Goal: Task Accomplishment & Management: Complete application form

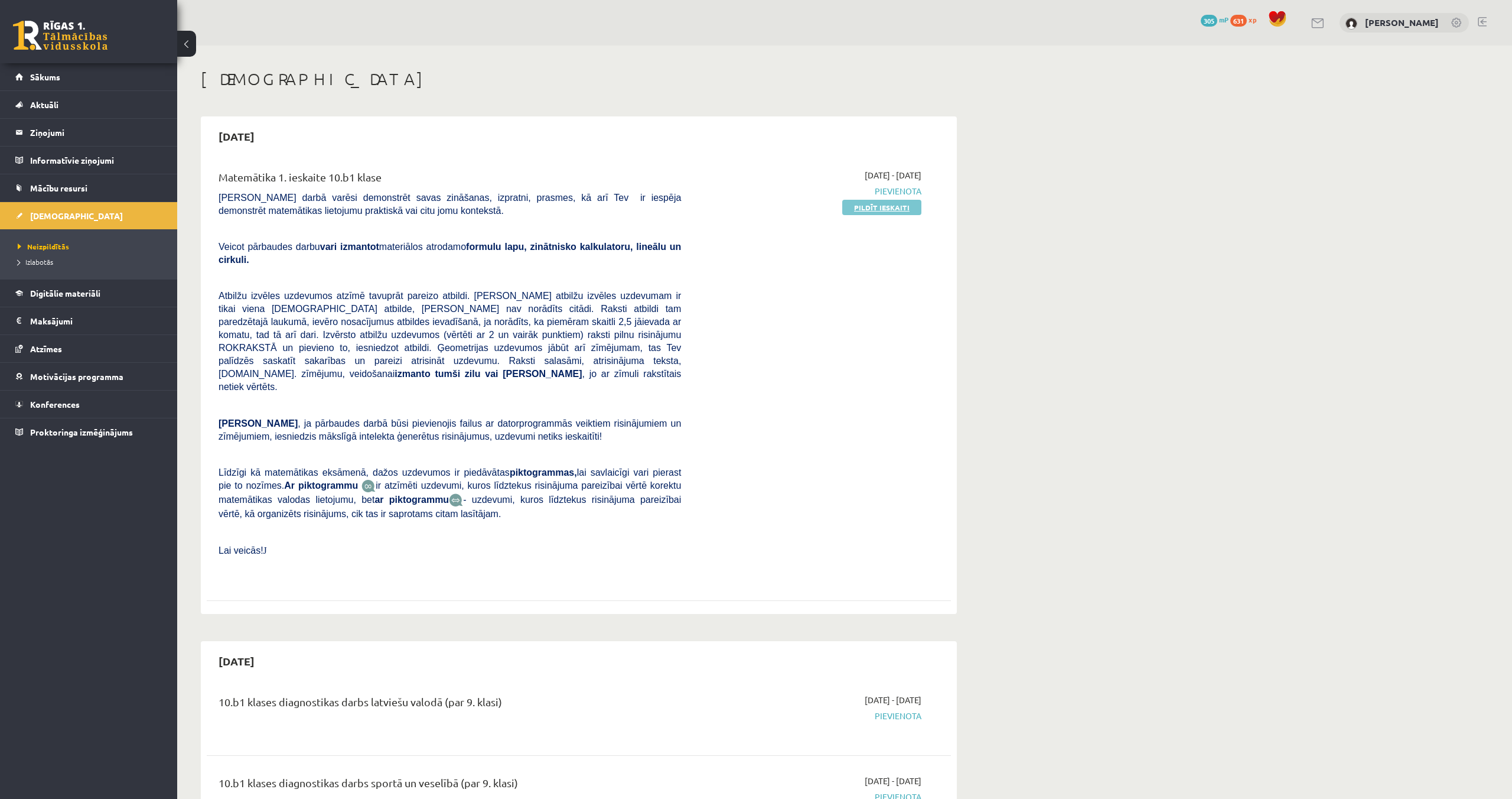
click at [876, 207] on link "Pildīt ieskaiti" at bounding box center [882, 207] width 79 height 15
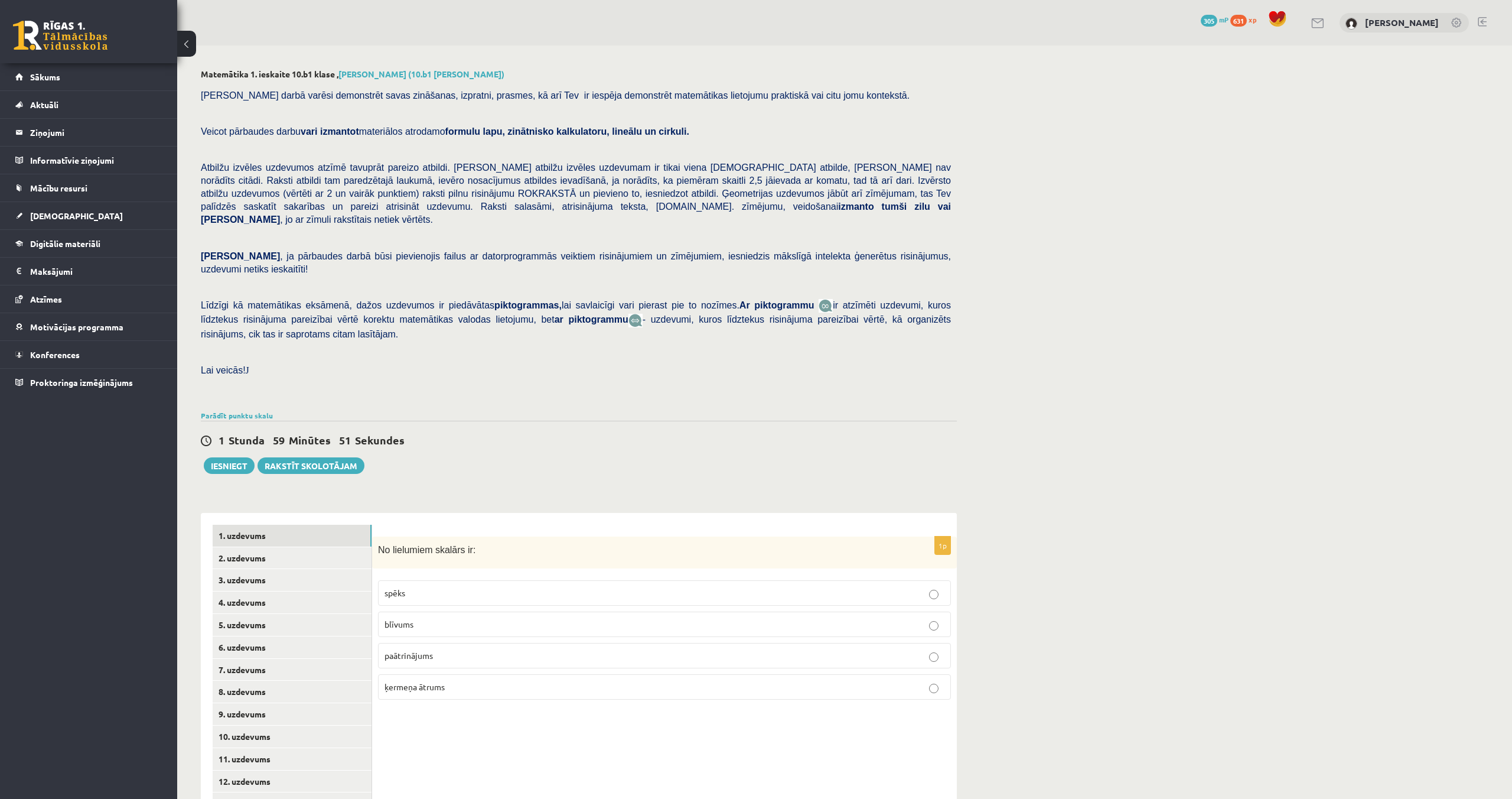
scroll to position [38, 0]
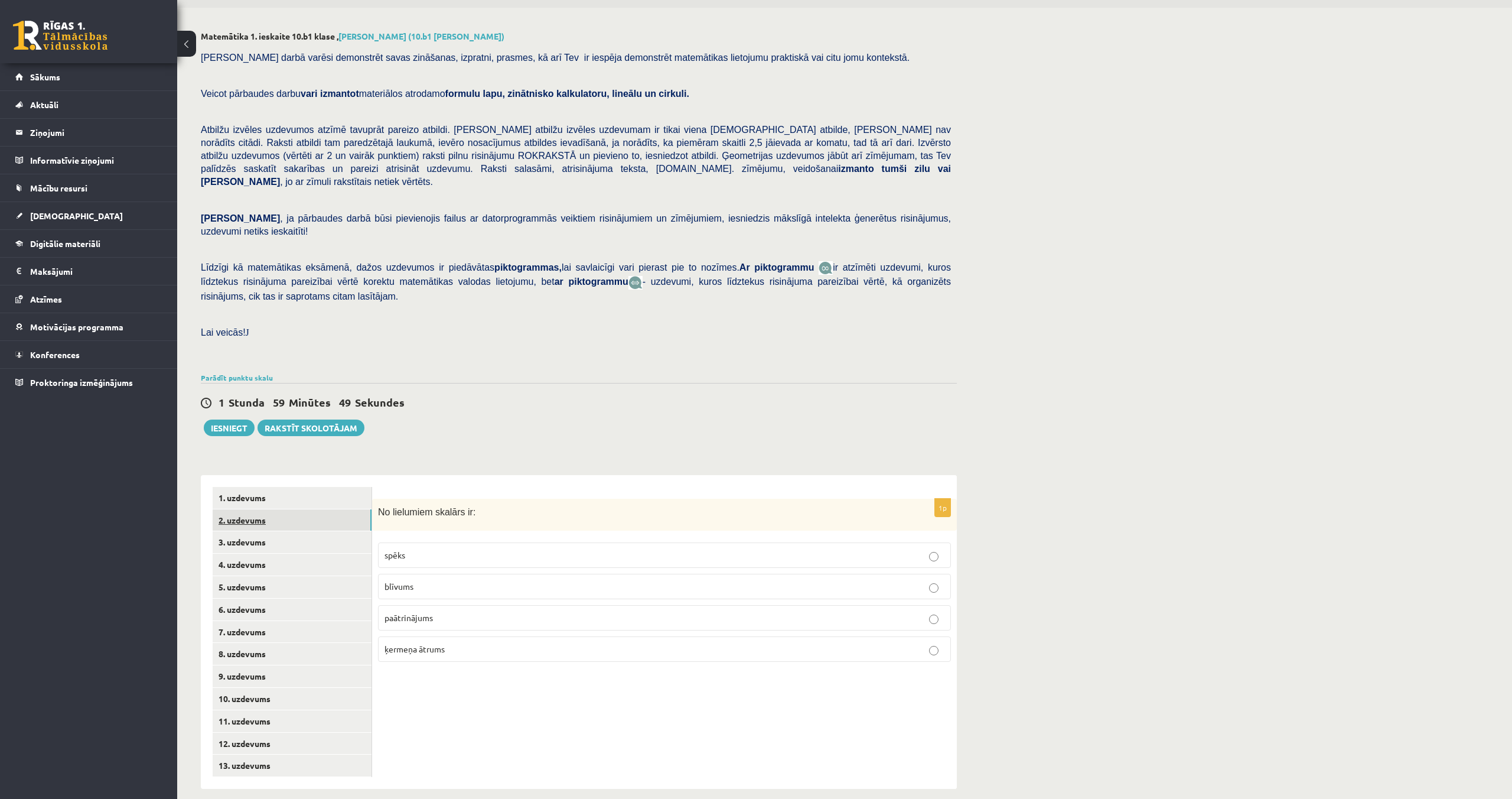
click at [258, 509] on link "2. uzdevums" at bounding box center [291, 520] width 159 height 22
click at [251, 531] on link "3. uzdevums" at bounding box center [291, 542] width 159 height 22
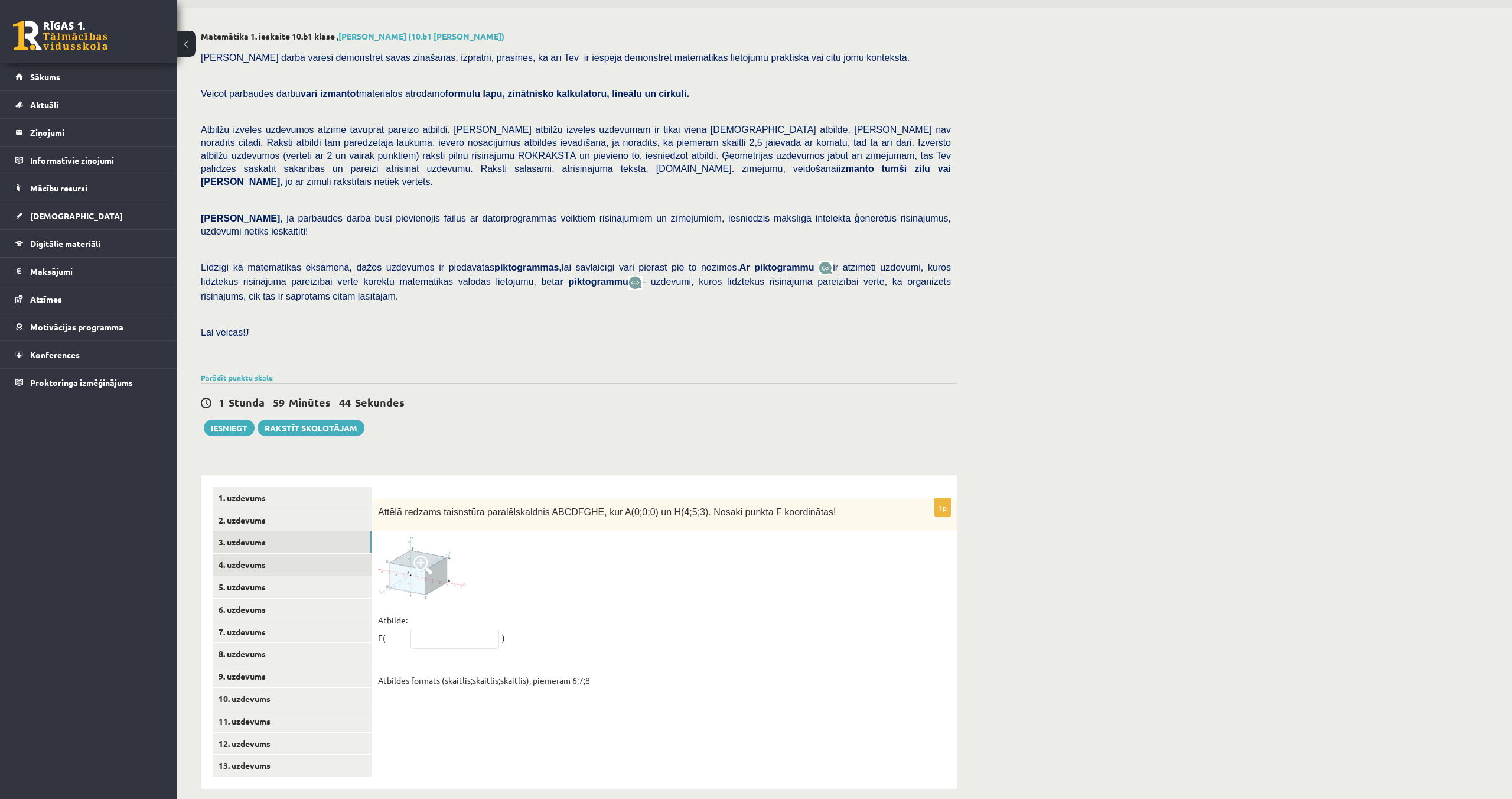
click at [247, 554] on link "4. uzdevums" at bounding box center [291, 564] width 159 height 22
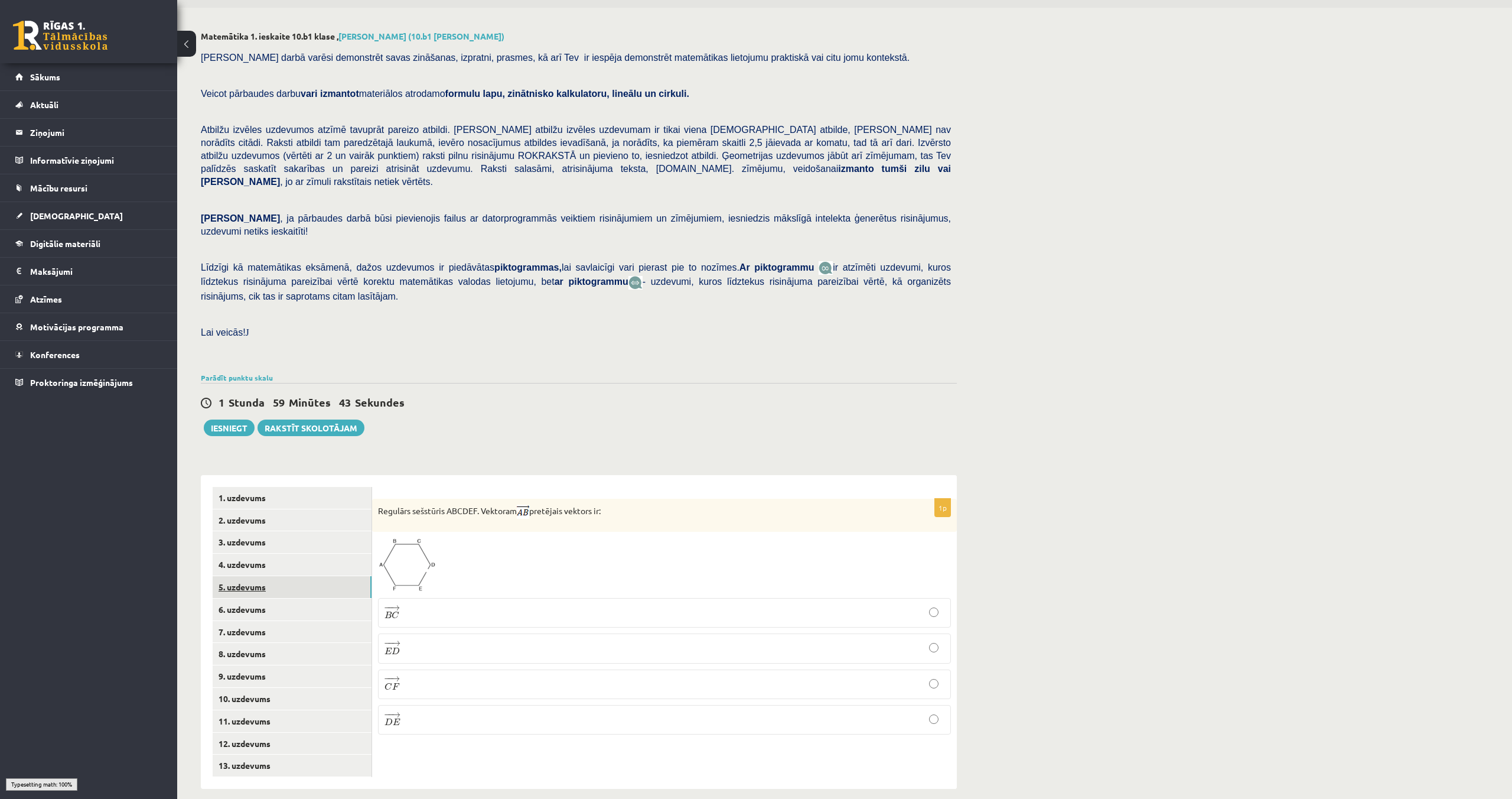
click at [247, 577] on link "5. uzdevums" at bounding box center [291, 587] width 159 height 22
click at [247, 487] on link "1. uzdevums" at bounding box center [291, 497] width 159 height 22
click at [492, 581] on p "blīvums" at bounding box center [664, 587] width 560 height 13
click at [305, 511] on link "2. uzdevums" at bounding box center [291, 520] width 159 height 22
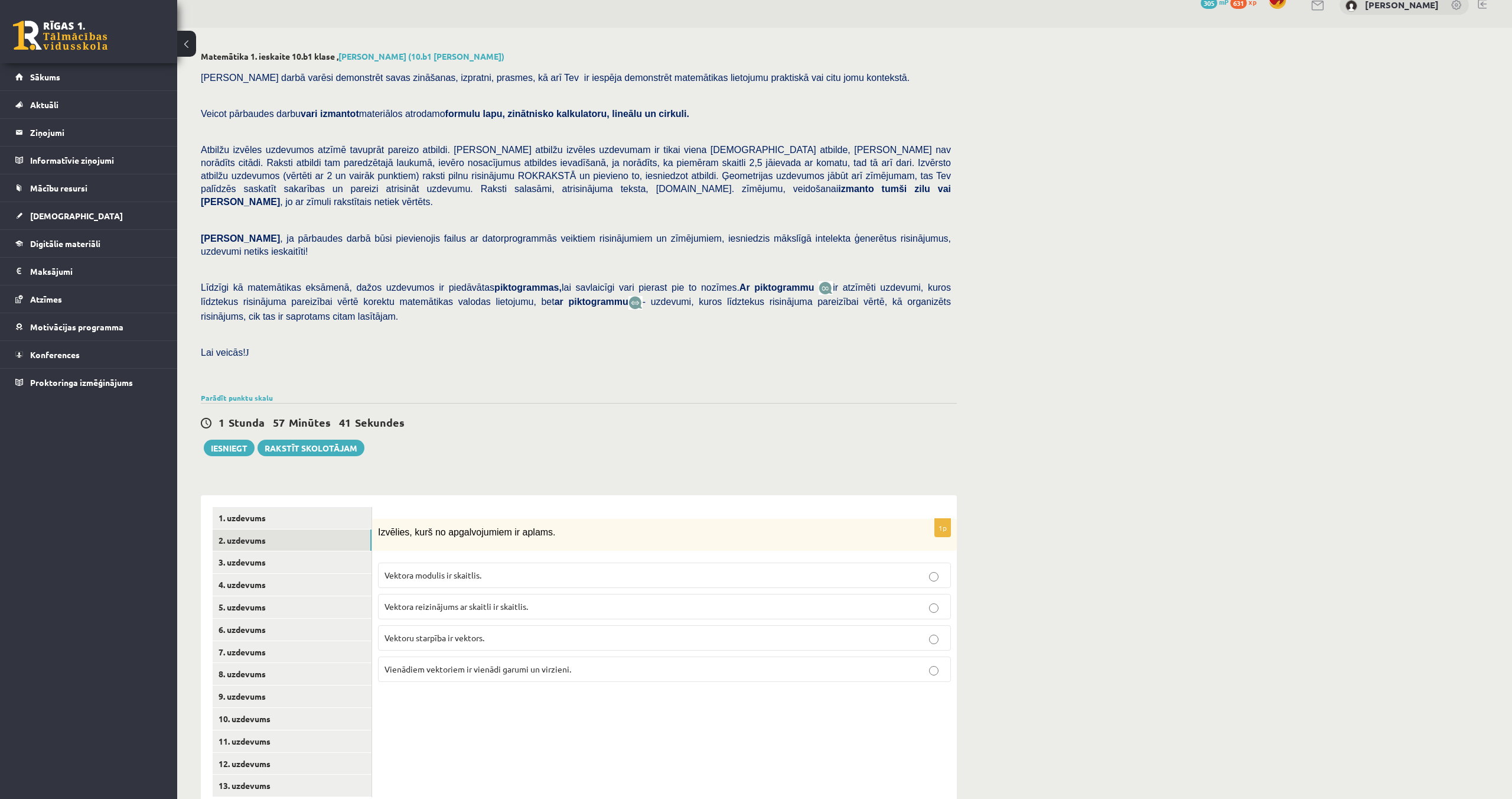
scroll to position [3, 0]
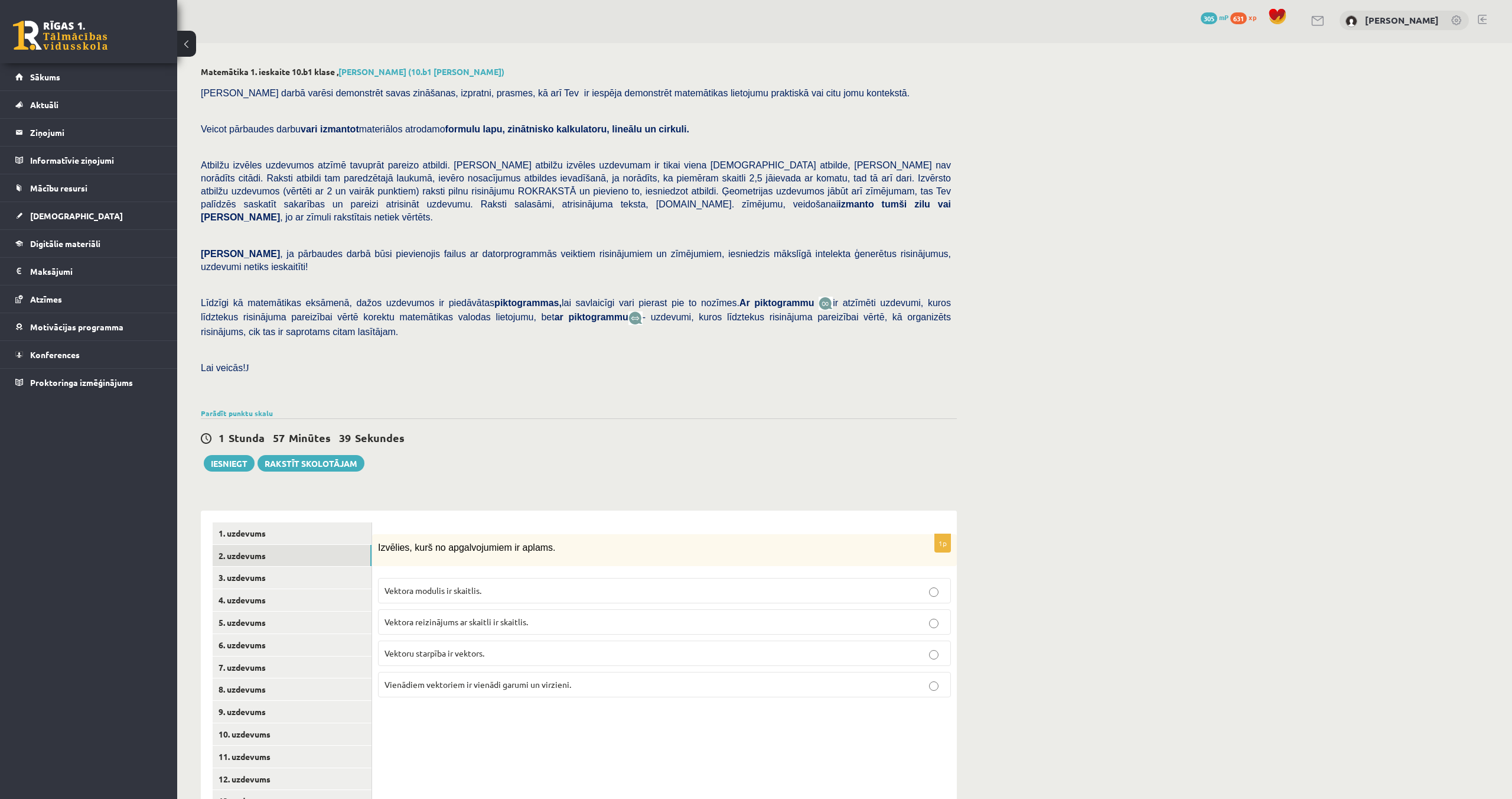
click at [619, 616] on p "Vektora reizinājums ar skaitli ir skaitlis." at bounding box center [664, 622] width 560 height 13
click at [264, 567] on link "3. uzdevums" at bounding box center [291, 577] width 159 height 22
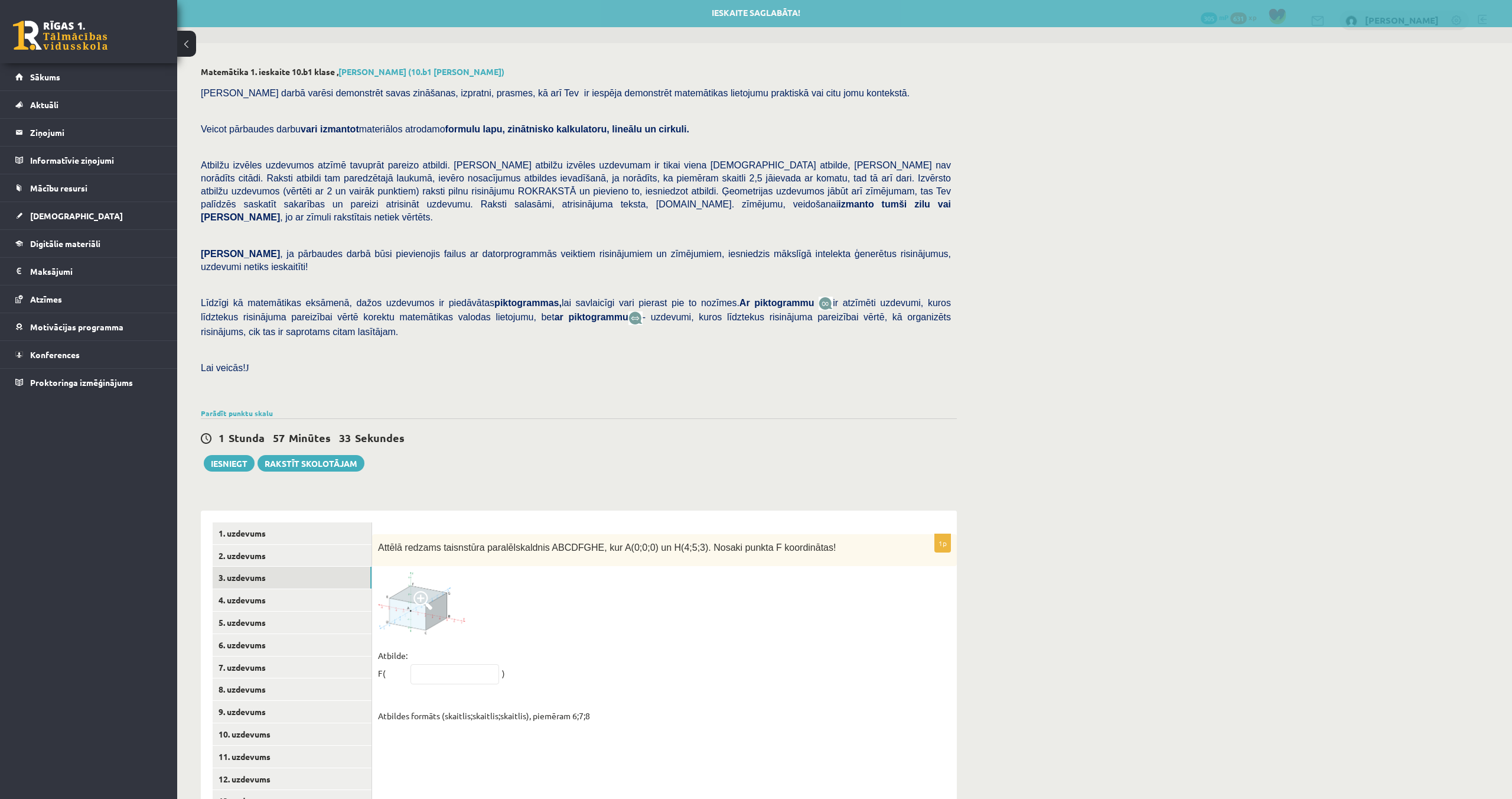
scroll to position [38, 0]
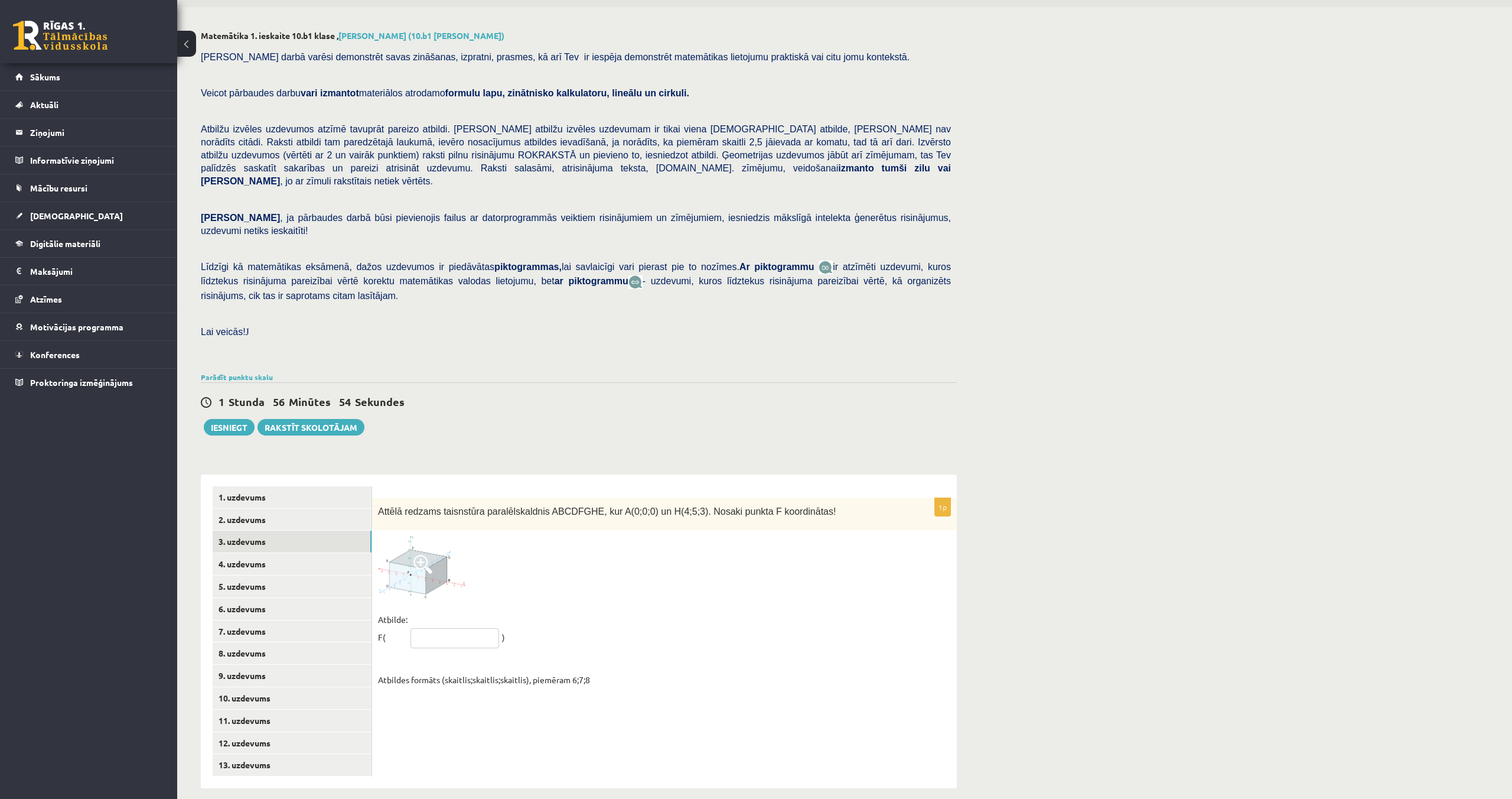
click at [462, 630] on input "text" at bounding box center [455, 638] width 88 height 20
type input "*****"
click at [271, 553] on link "4. uzdevums" at bounding box center [291, 563] width 159 height 22
click at [400, 641] on p "− − → E D E D →" at bounding box center [664, 647] width 560 height 16
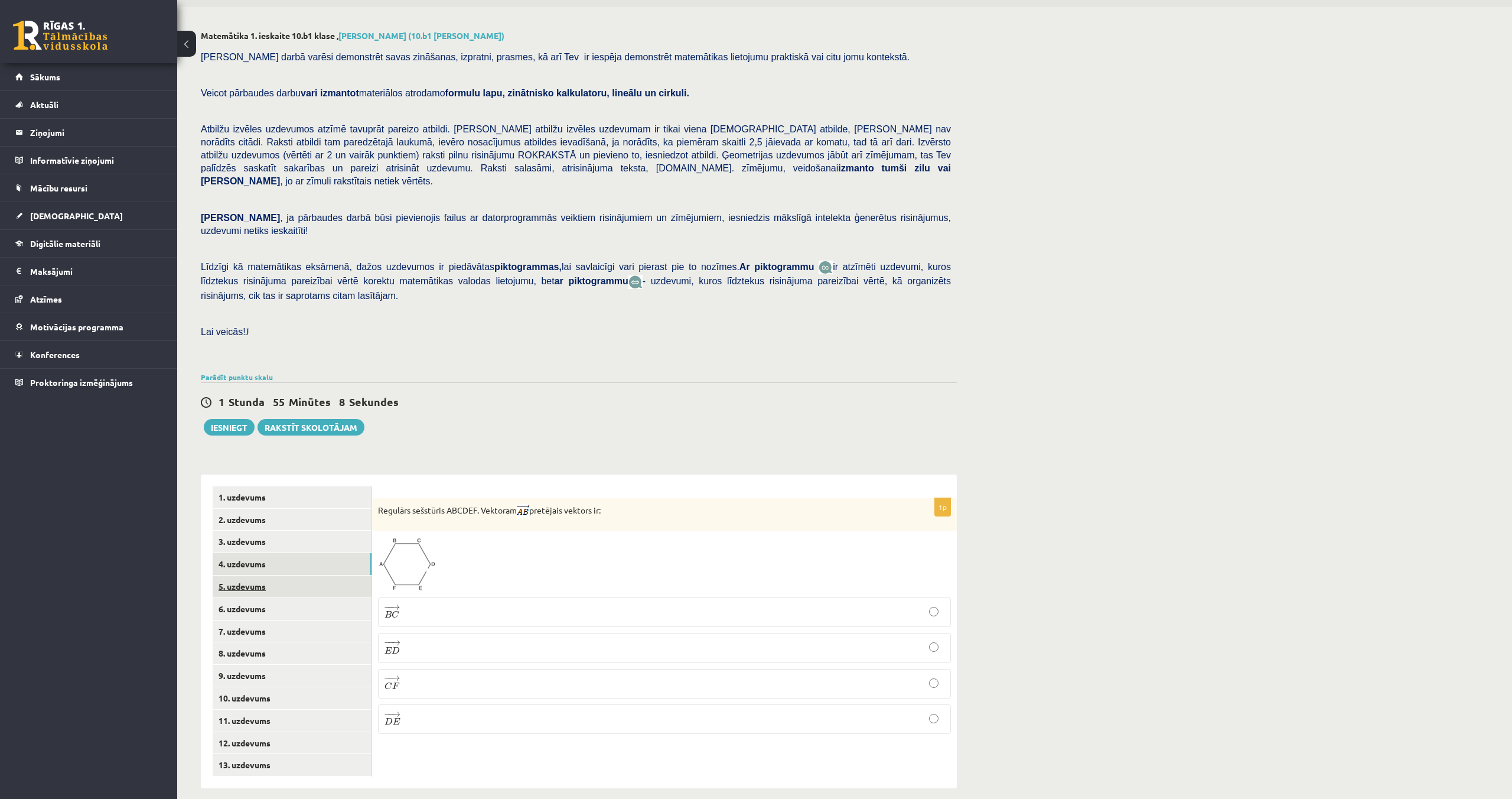
click at [247, 576] on link "5. uzdevums" at bounding box center [291, 587] width 159 height 22
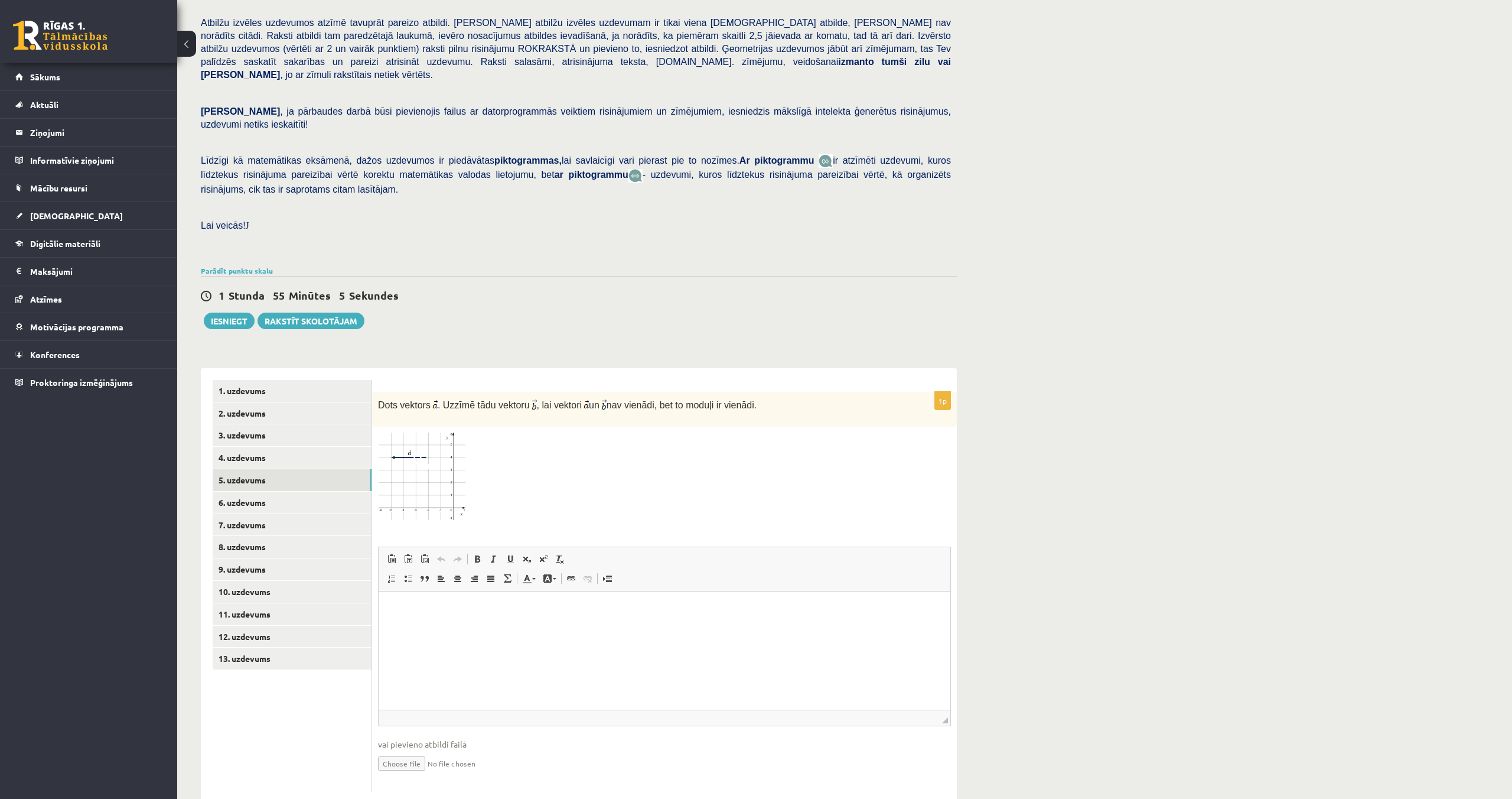
scroll to position [160, 0]
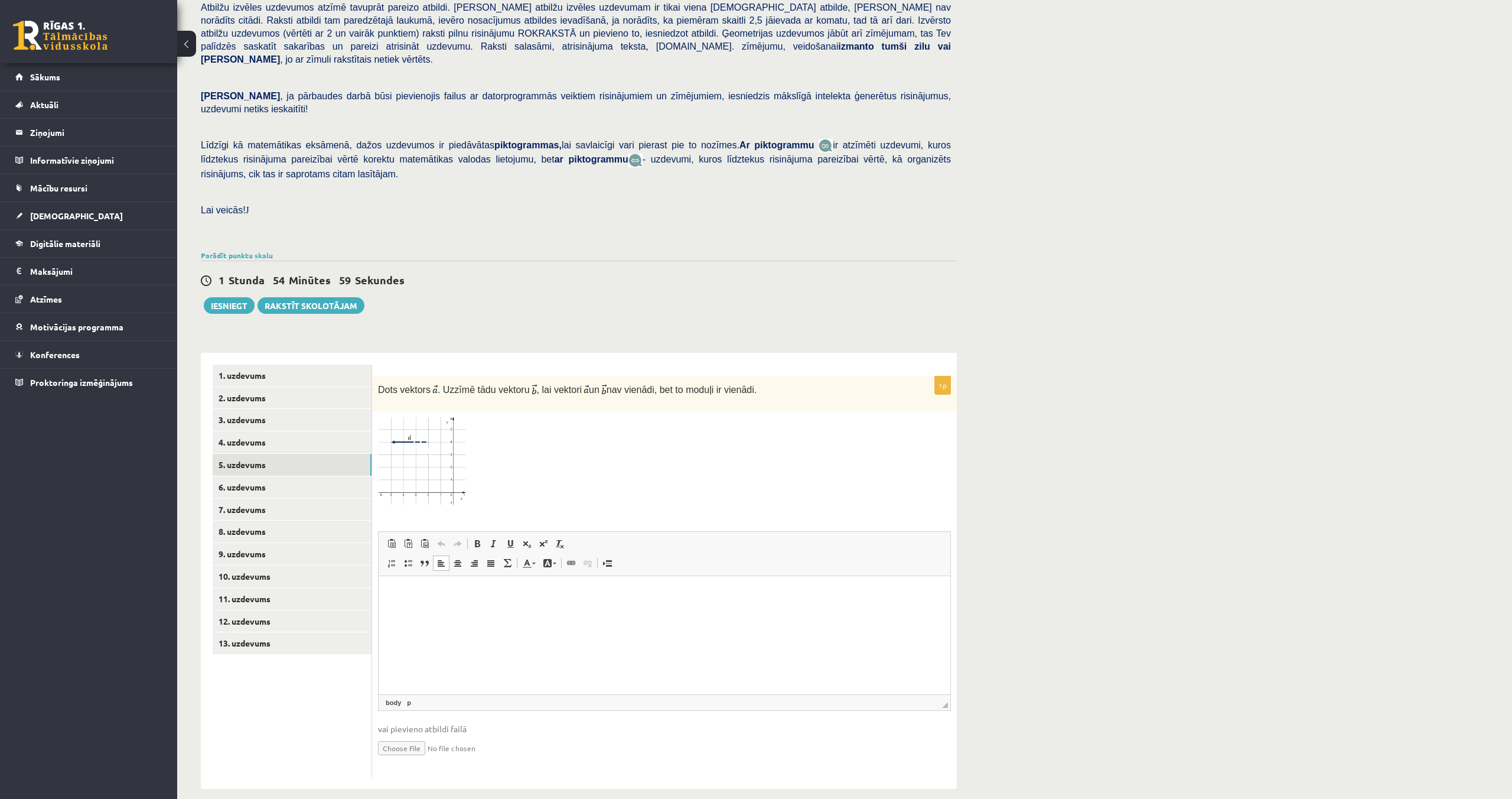
click at [627, 612] on html at bounding box center [664, 594] width 572 height 36
click at [241, 482] on link "6. uzdevums" at bounding box center [291, 487] width 159 height 22
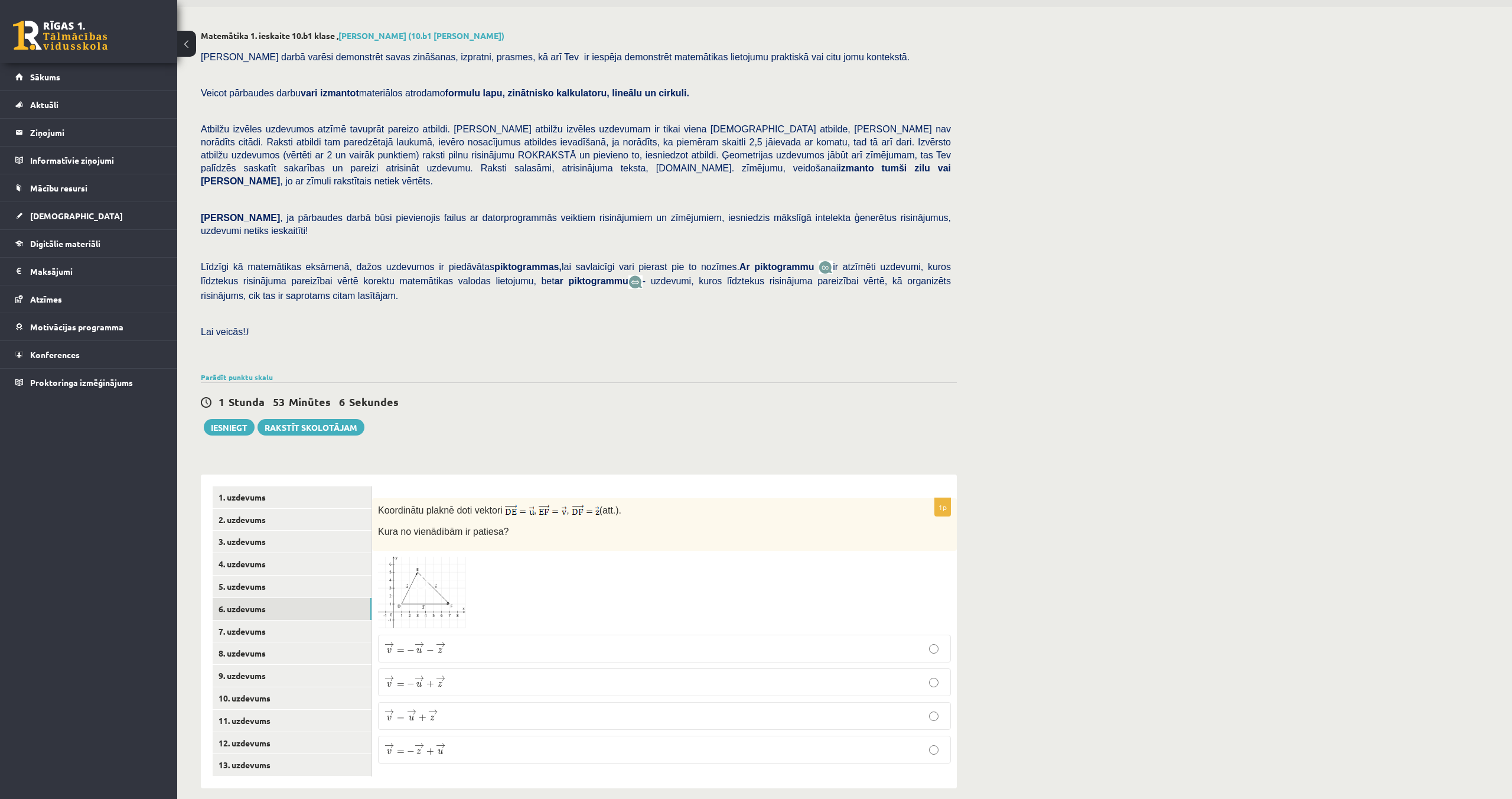
click at [499, 675] on p "→ v = − → u + → z v → = − u → + z →" at bounding box center [664, 682] width 560 height 15
click at [273, 622] on link "7. uzdevums" at bounding box center [291, 631] width 159 height 22
click at [507, 676] on p "¯ ¯ ¯ v = ( 4 ; − 4 ) v ¯ = ( 4 ; − 4 )" at bounding box center [664, 683] width 560 height 13
click at [262, 643] on link "8. uzdevums" at bounding box center [291, 653] width 159 height 22
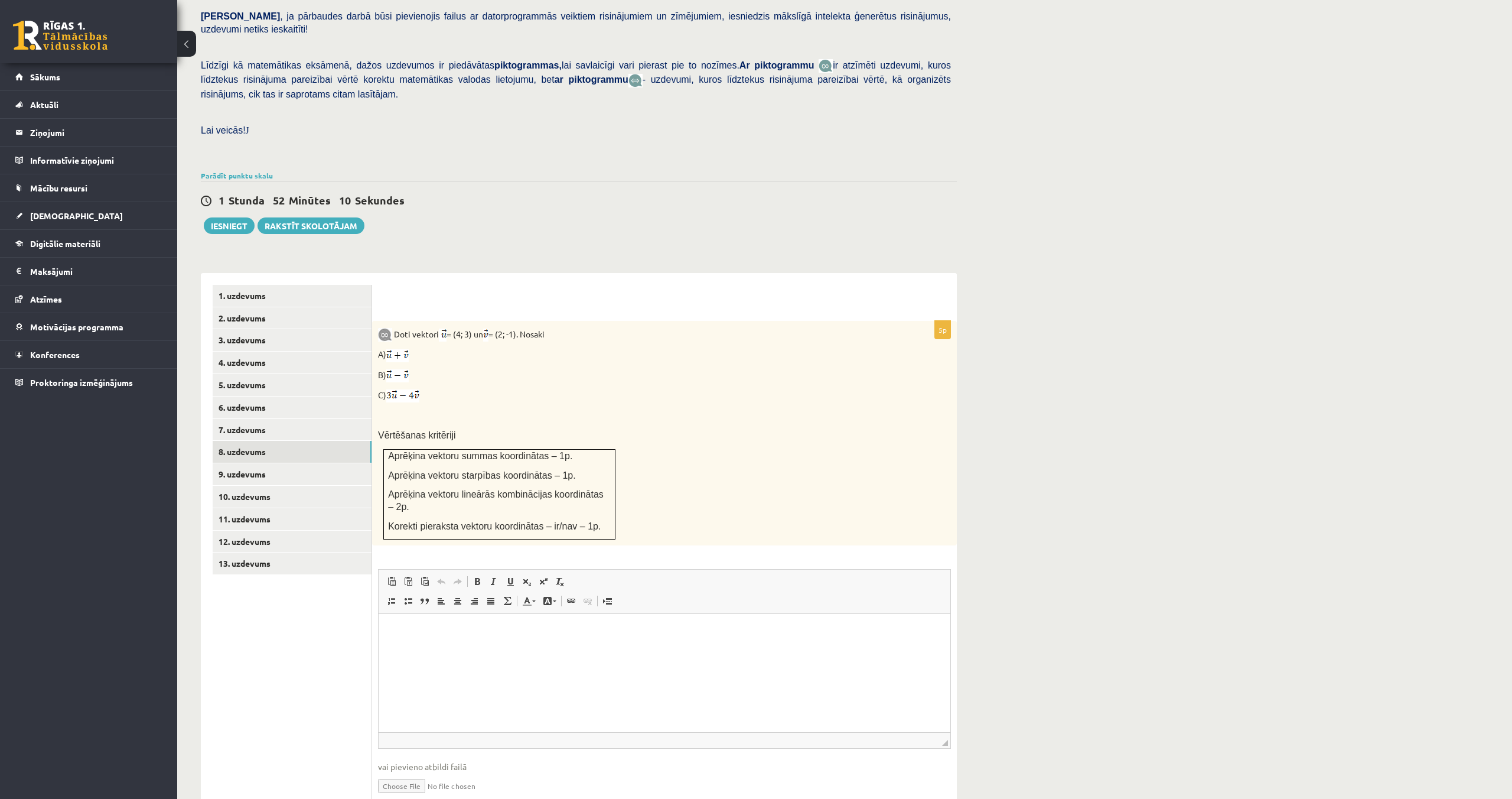
scroll to position [0, 0]
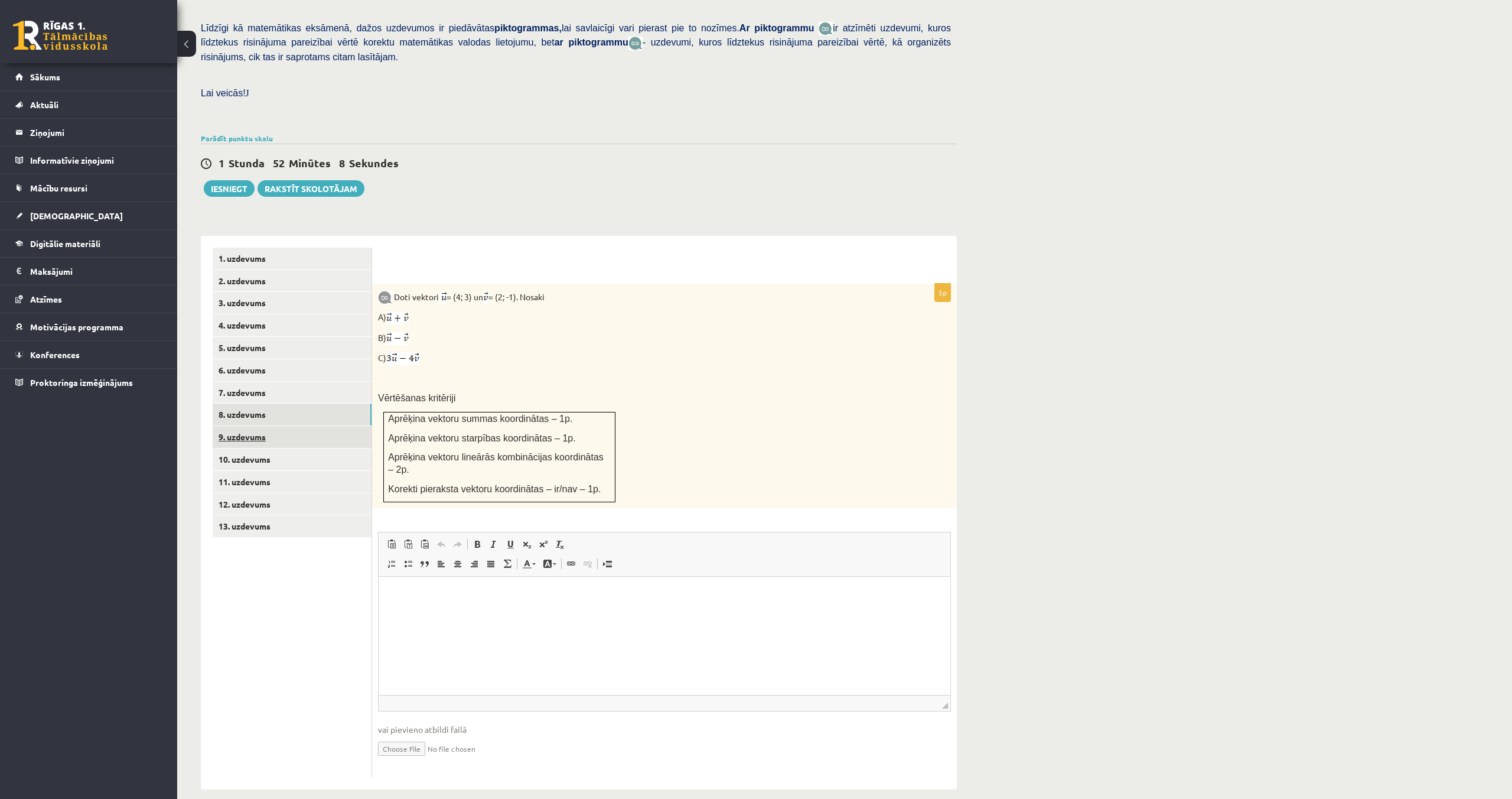
click at [250, 426] on link "9. uzdevums" at bounding box center [291, 437] width 159 height 22
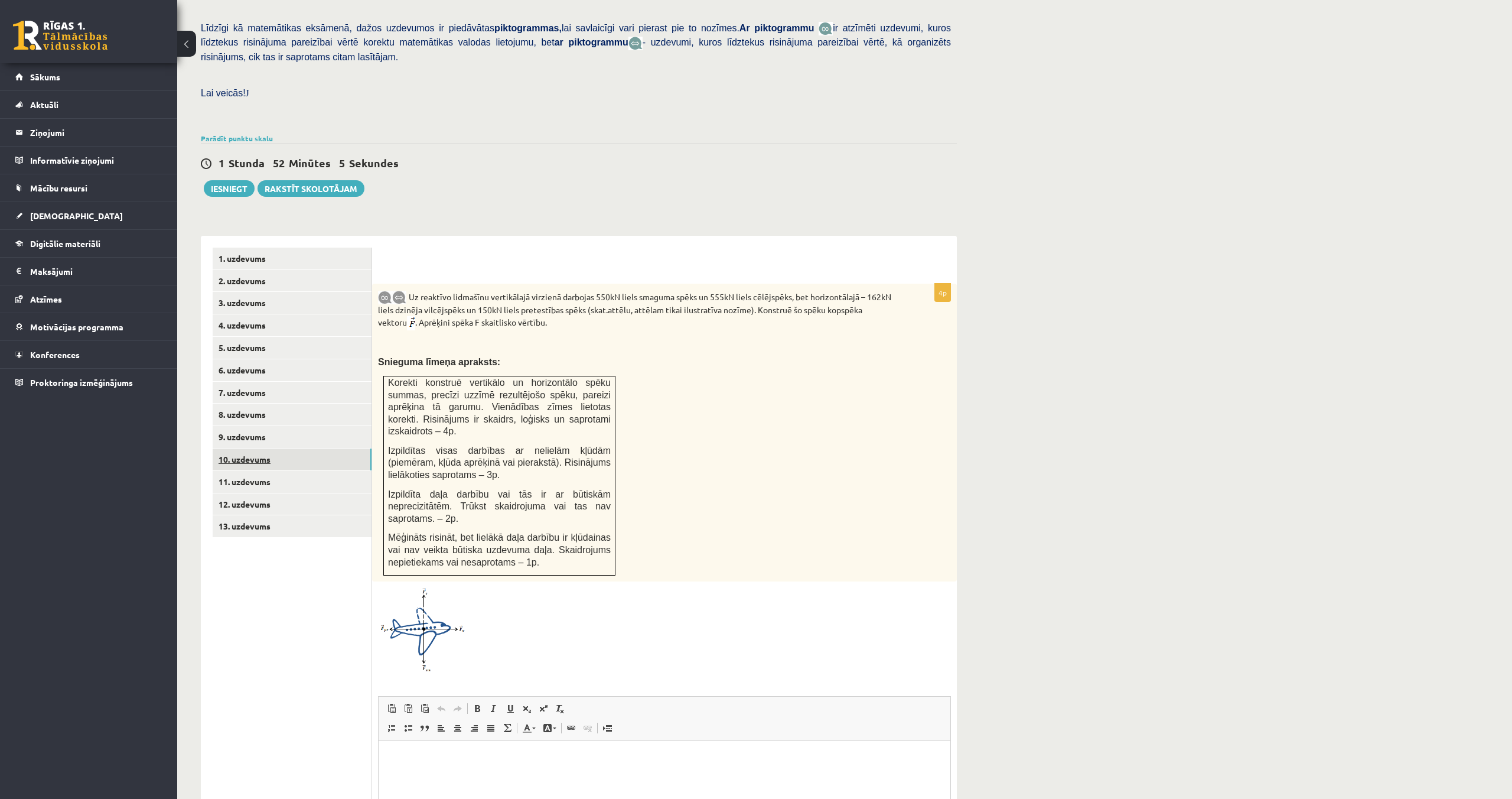
click at [246, 449] on link "10. uzdevums" at bounding box center [291, 459] width 159 height 22
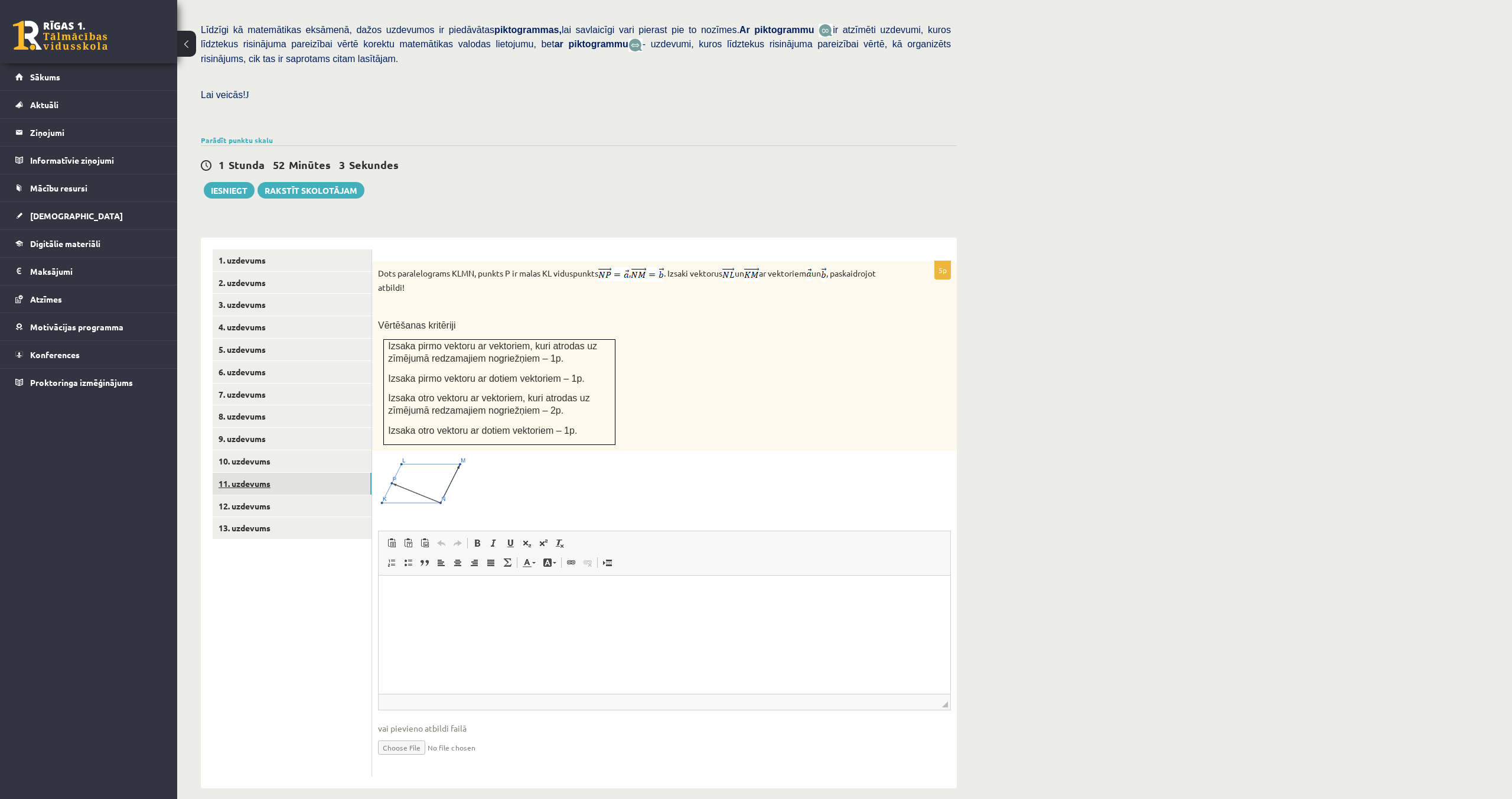
click at [242, 473] on link "11. uzdevums" at bounding box center [291, 484] width 159 height 22
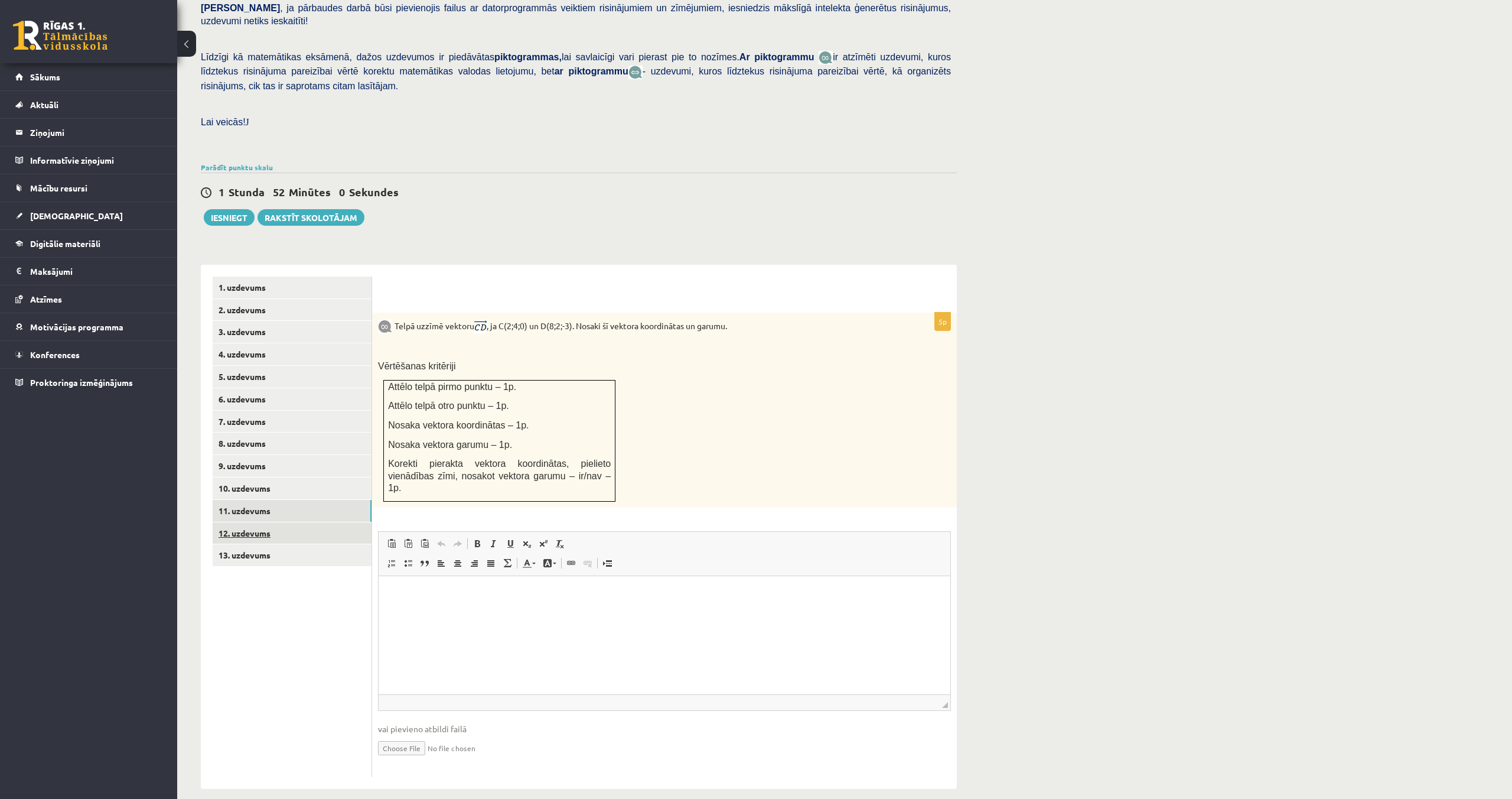
click at [251, 523] on link "12. uzdevums" at bounding box center [291, 533] width 159 height 22
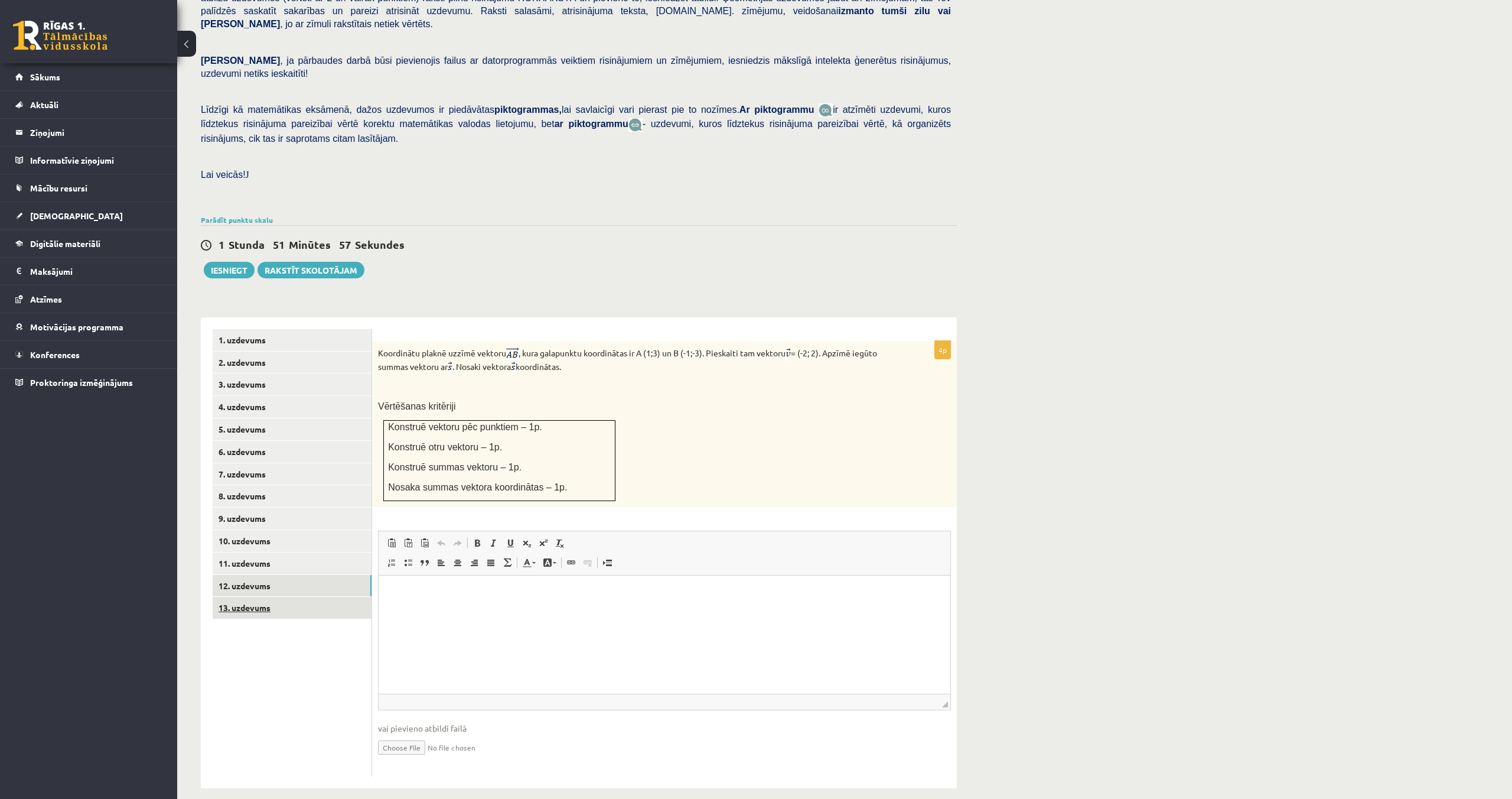
click at [270, 597] on link "13. uzdevums" at bounding box center [291, 608] width 159 height 22
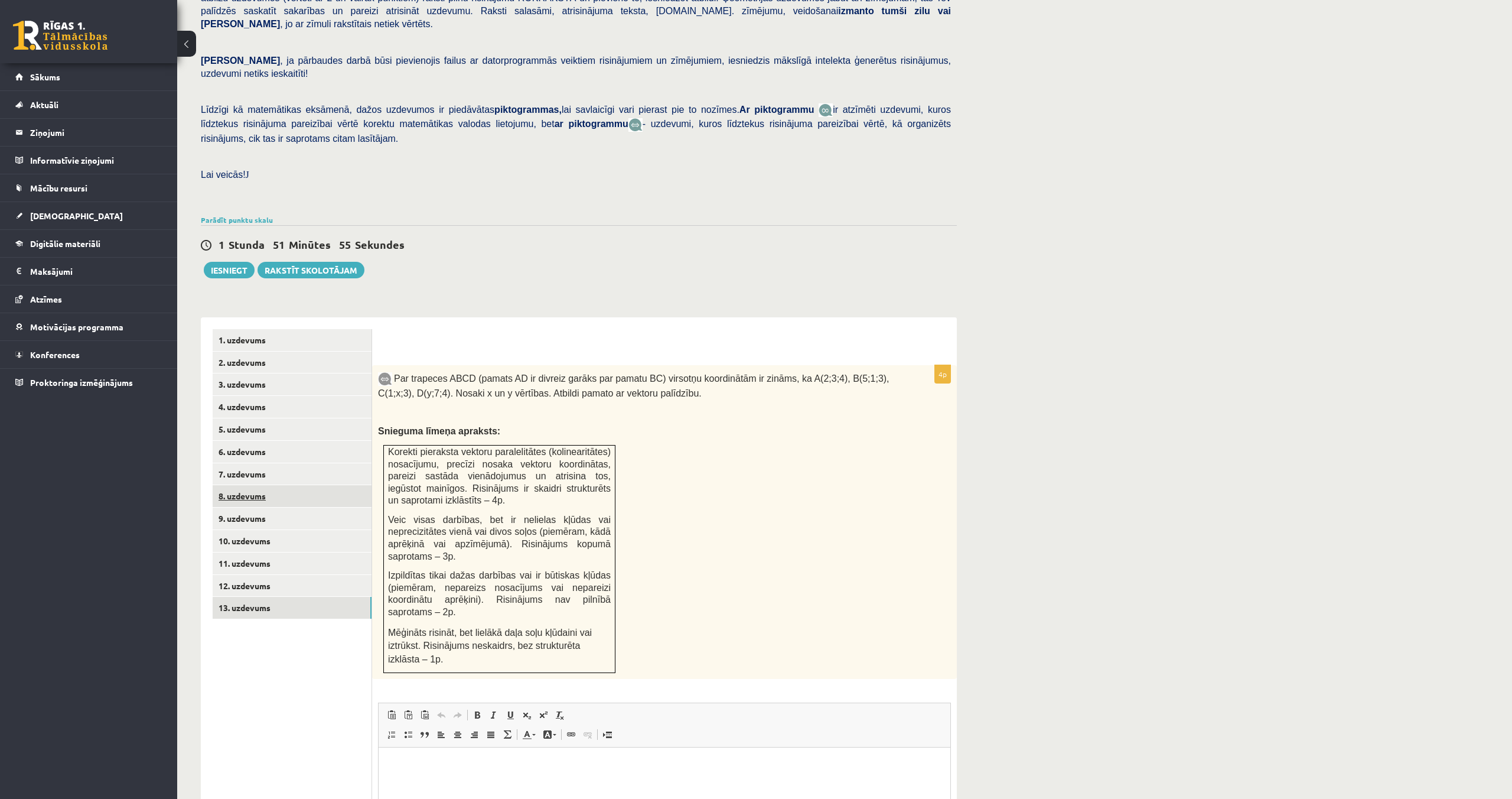
click at [235, 485] on link "8. uzdevums" at bounding box center [291, 495] width 159 height 22
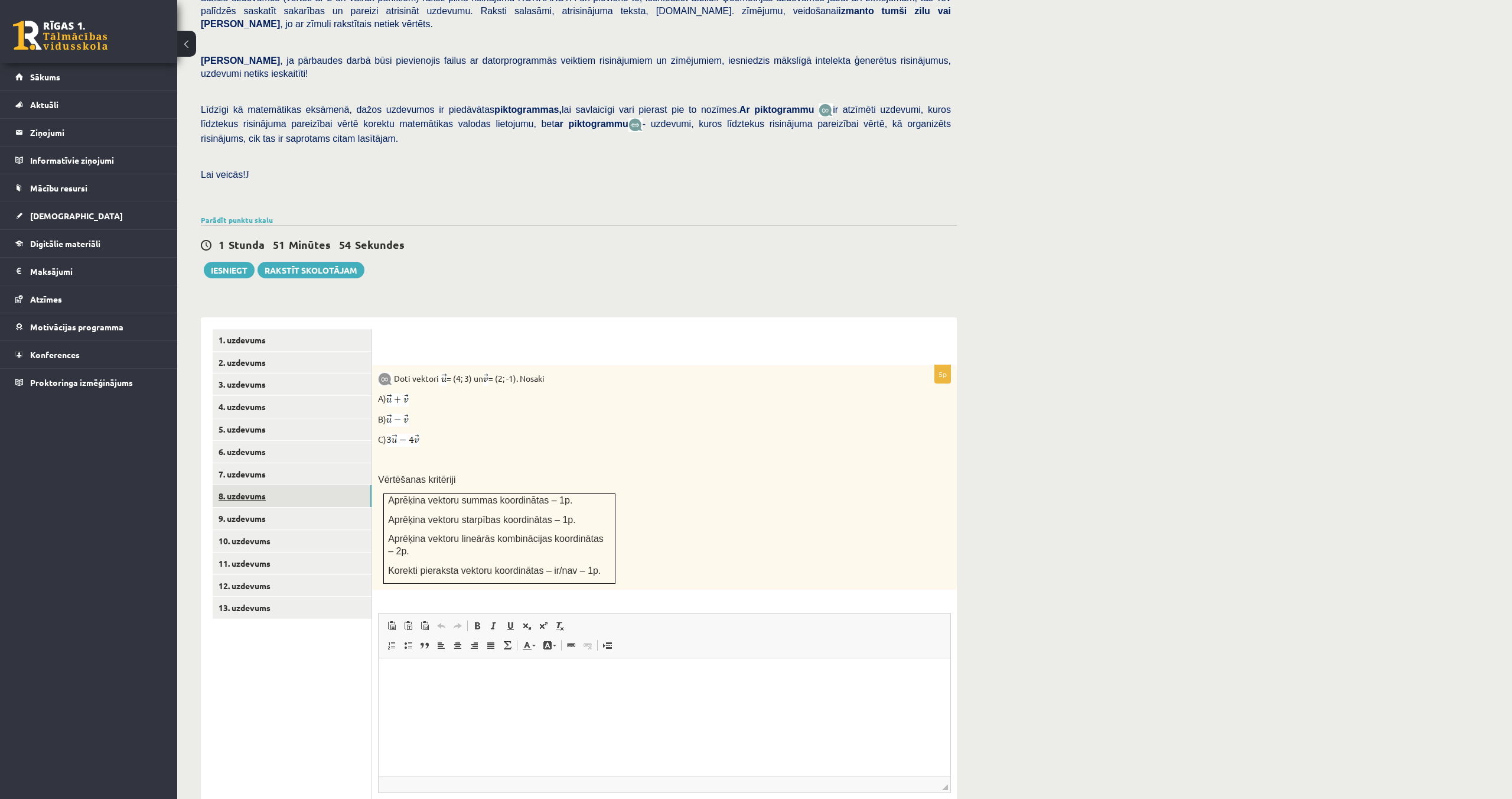
click at [236, 486] on link "8. uzdevums" at bounding box center [291, 495] width 159 height 22
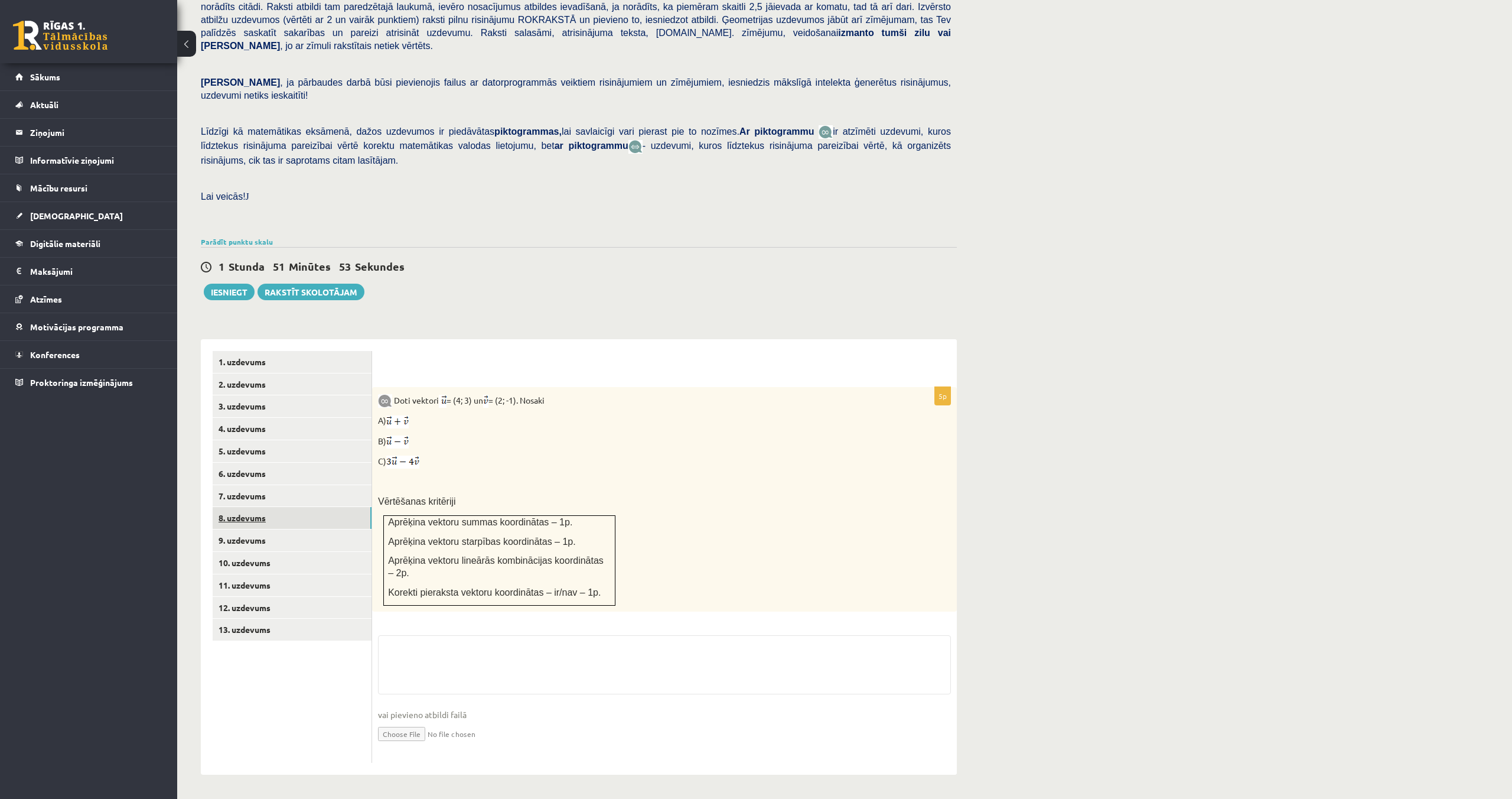
scroll to position [160, 0]
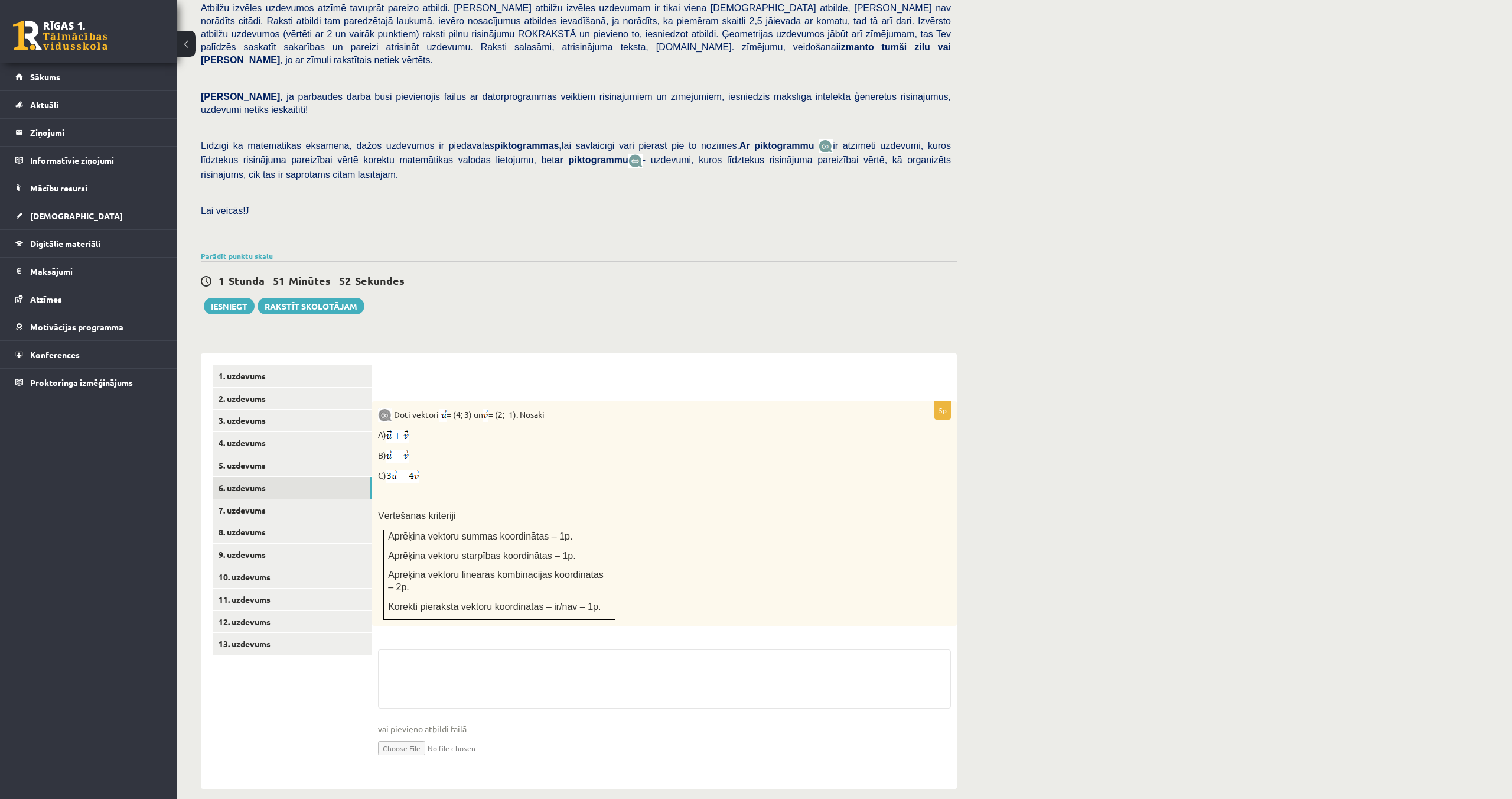
click at [239, 478] on link "6. uzdevums" at bounding box center [291, 488] width 159 height 22
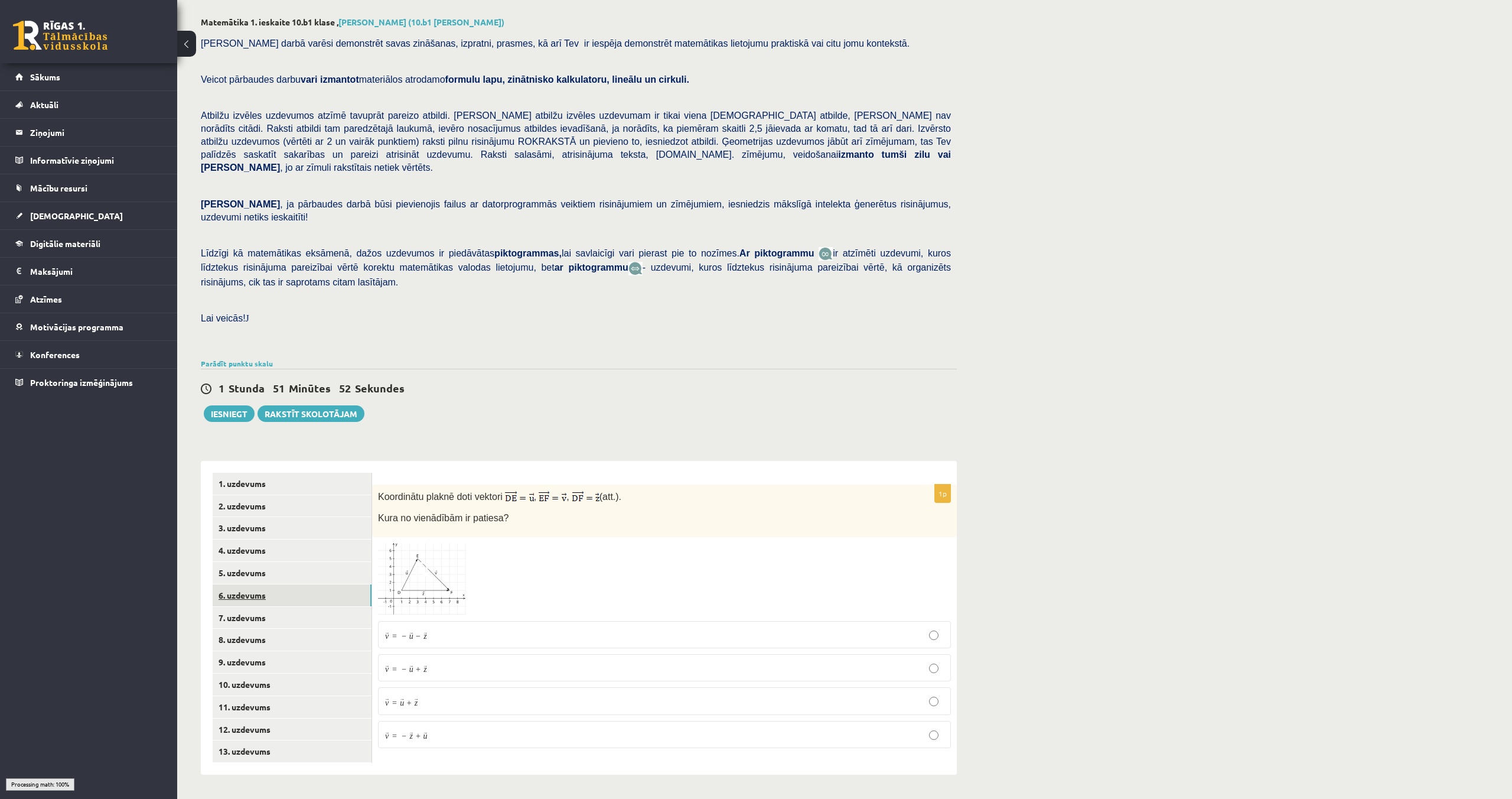
scroll to position [38, 0]
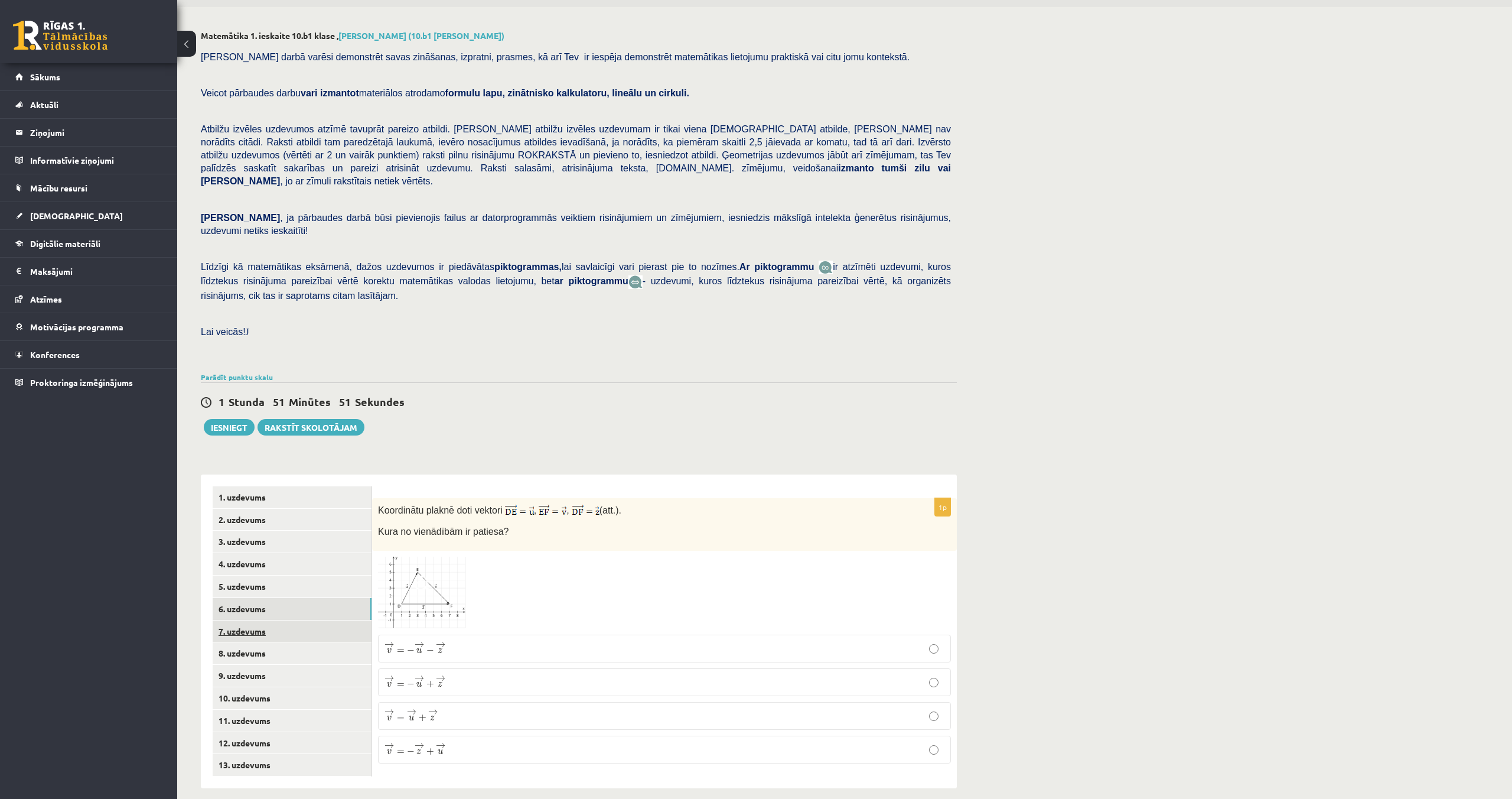
click at [231, 621] on link "7. uzdevums" at bounding box center [291, 631] width 159 height 22
click at [245, 643] on link "8. uzdevums" at bounding box center [291, 653] width 159 height 22
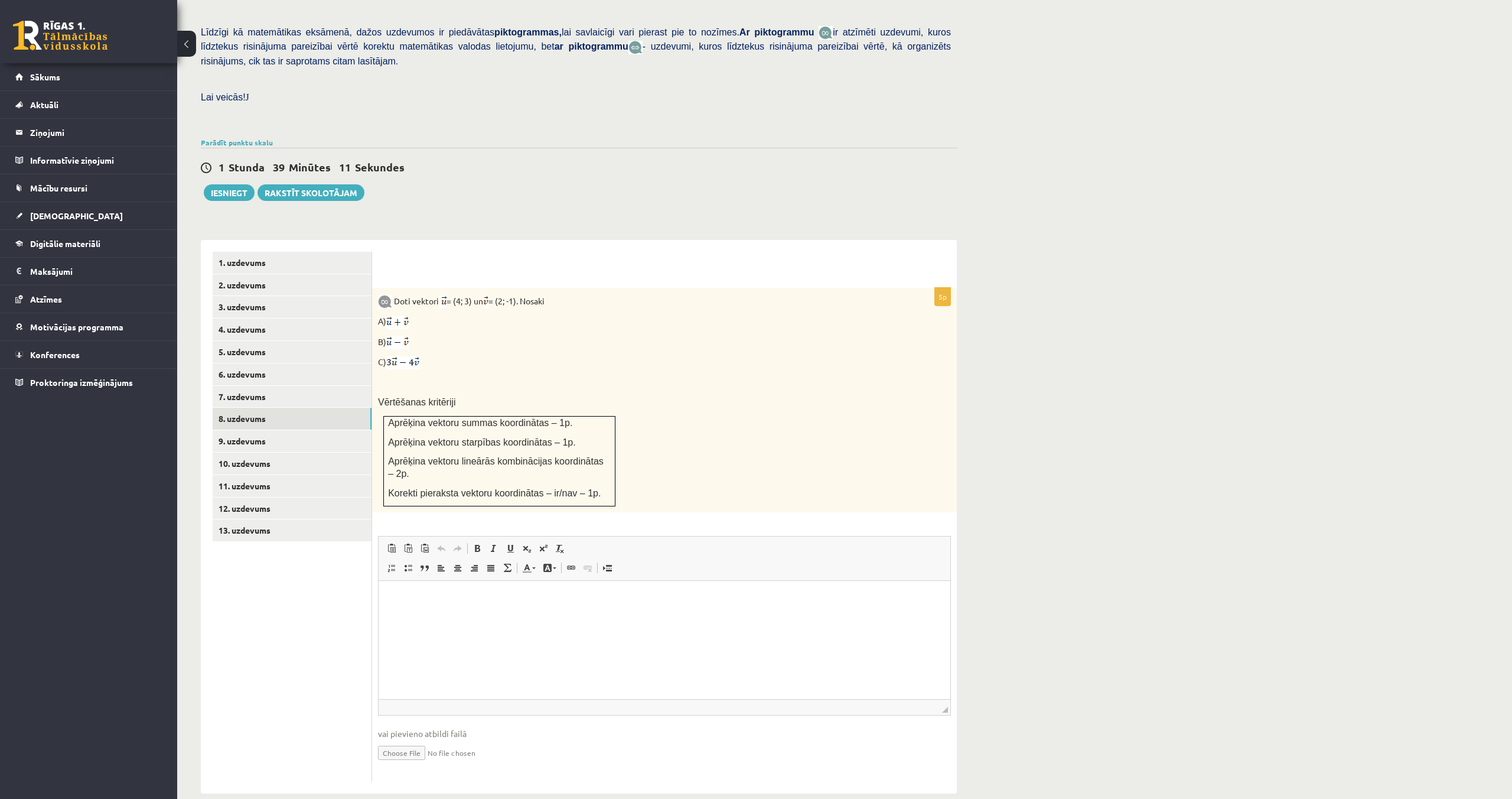
scroll to position [277, 0]
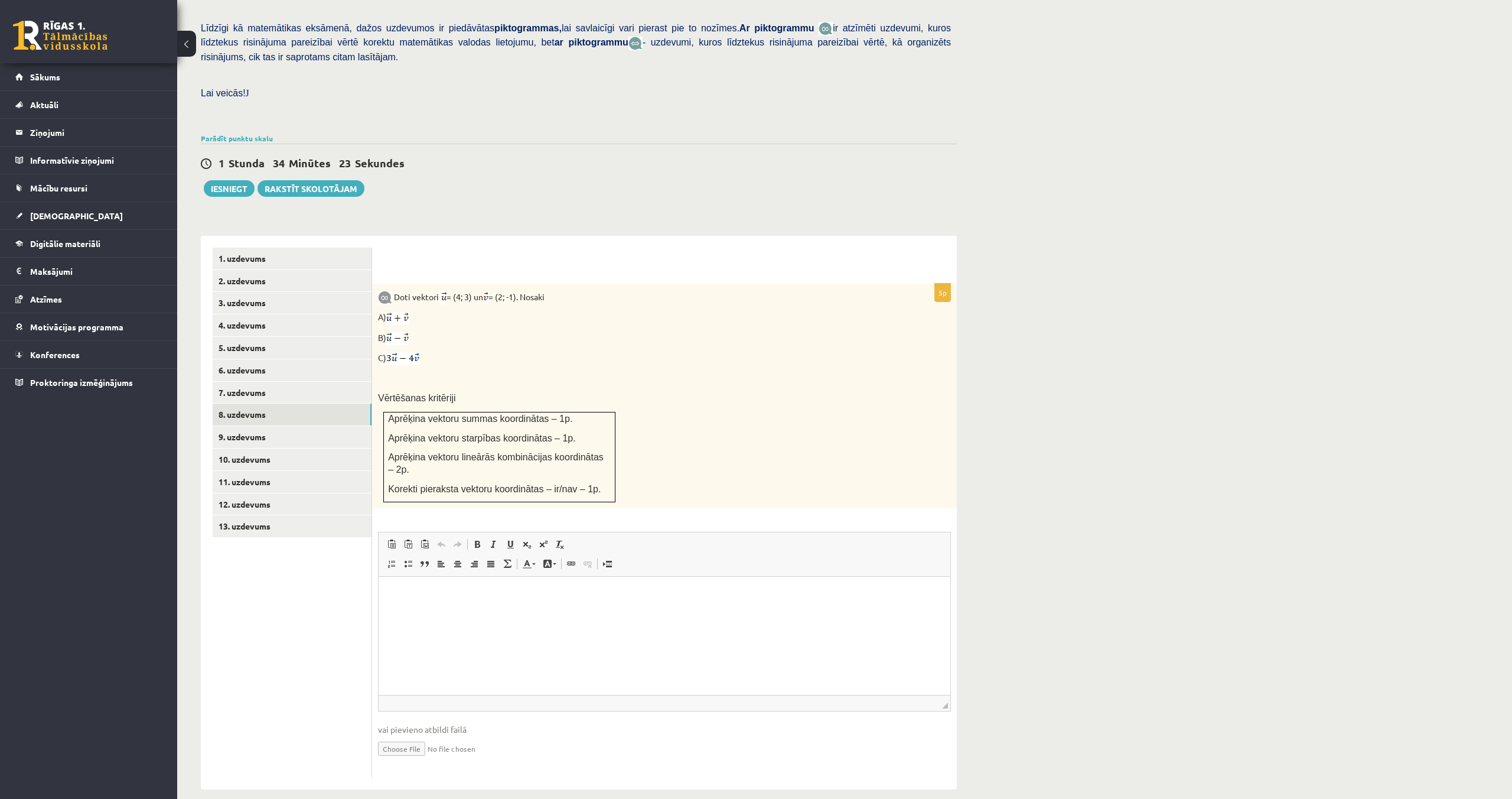
click at [504, 613] on html at bounding box center [664, 594] width 572 height 36
click at [260, 426] on link "9. uzdevums" at bounding box center [291, 437] width 159 height 22
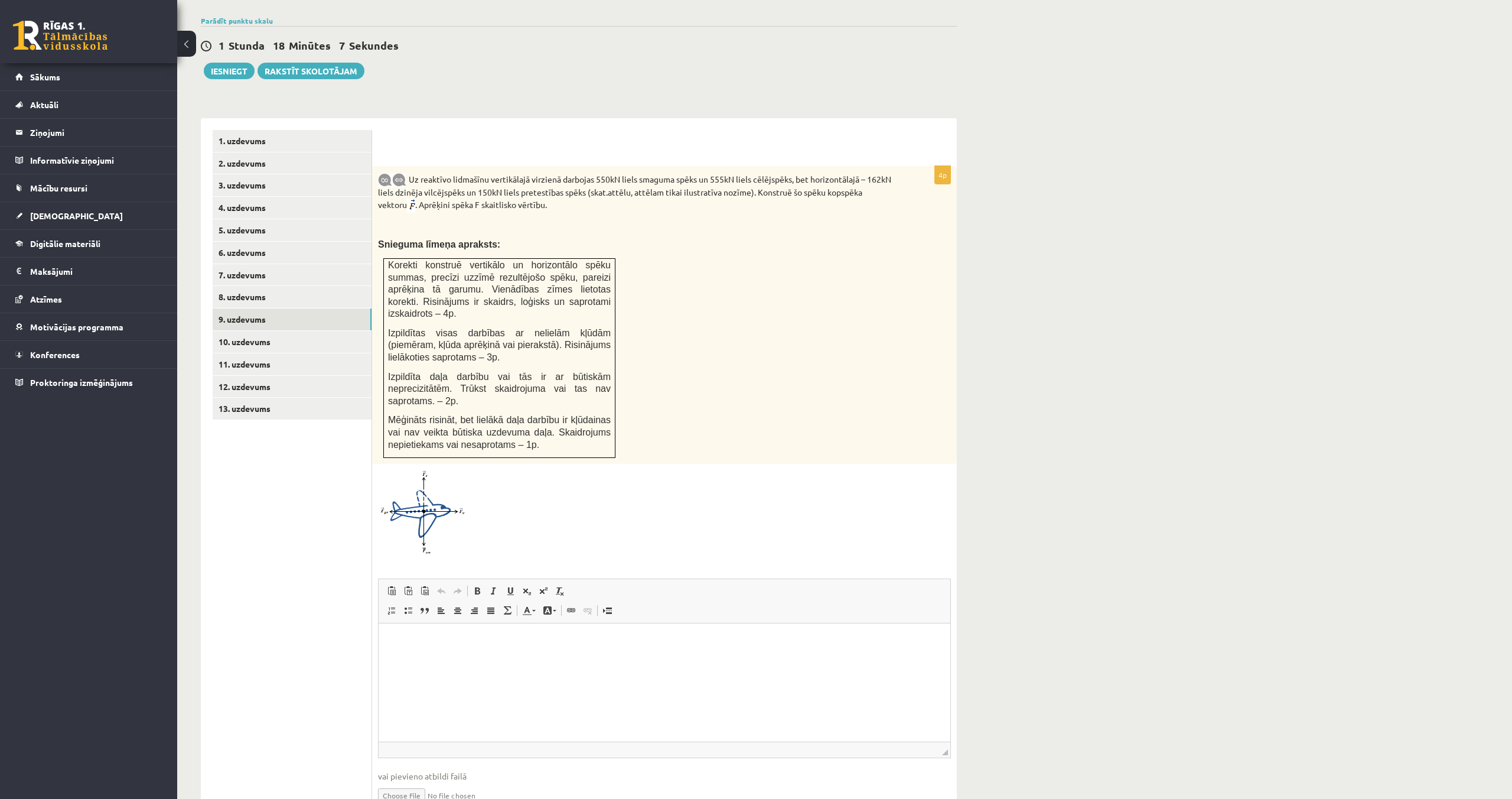
scroll to position [395, 0]
